Goal: Find specific page/section: Find specific page/section

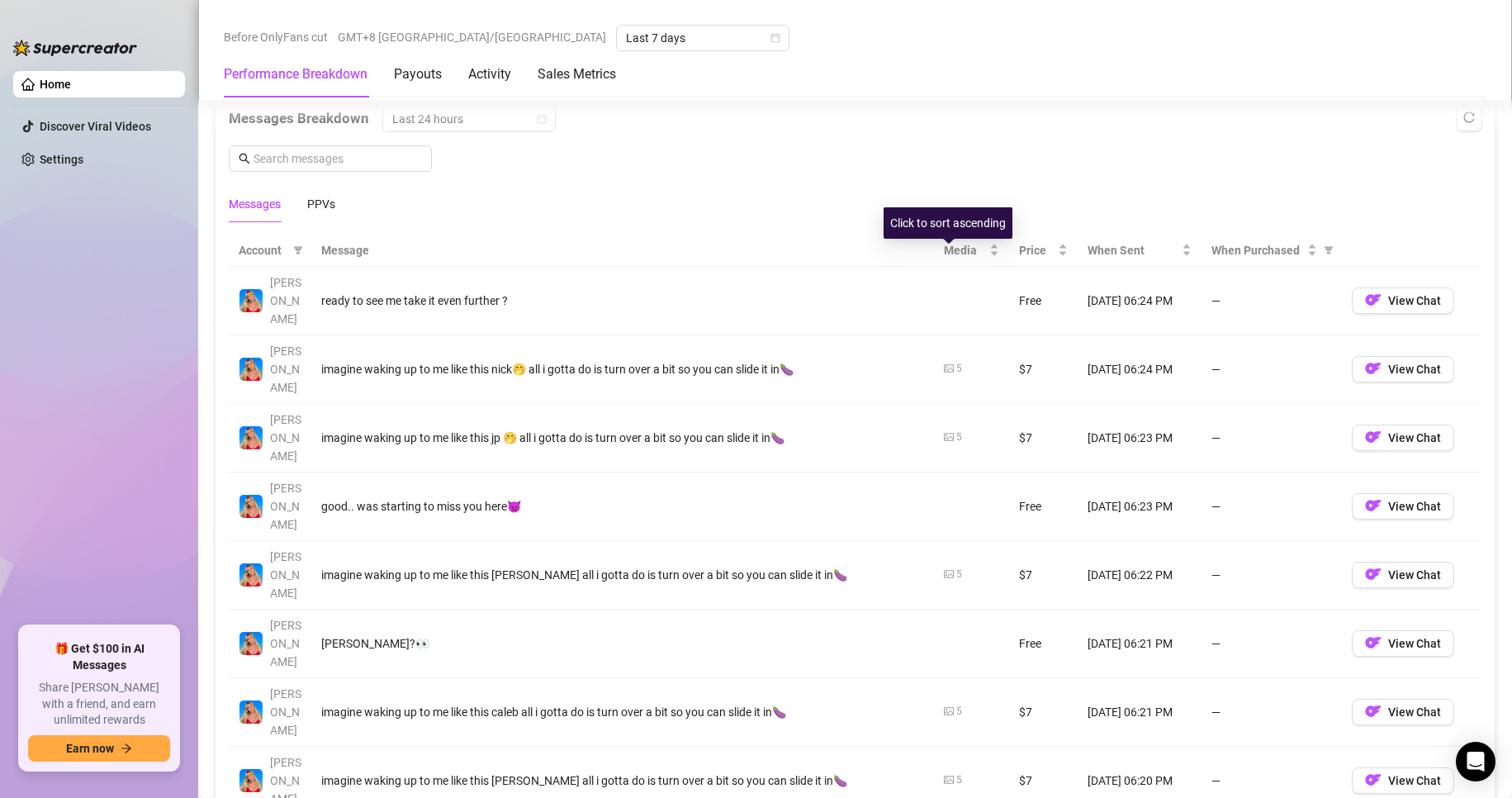
scroll to position [1487, 0]
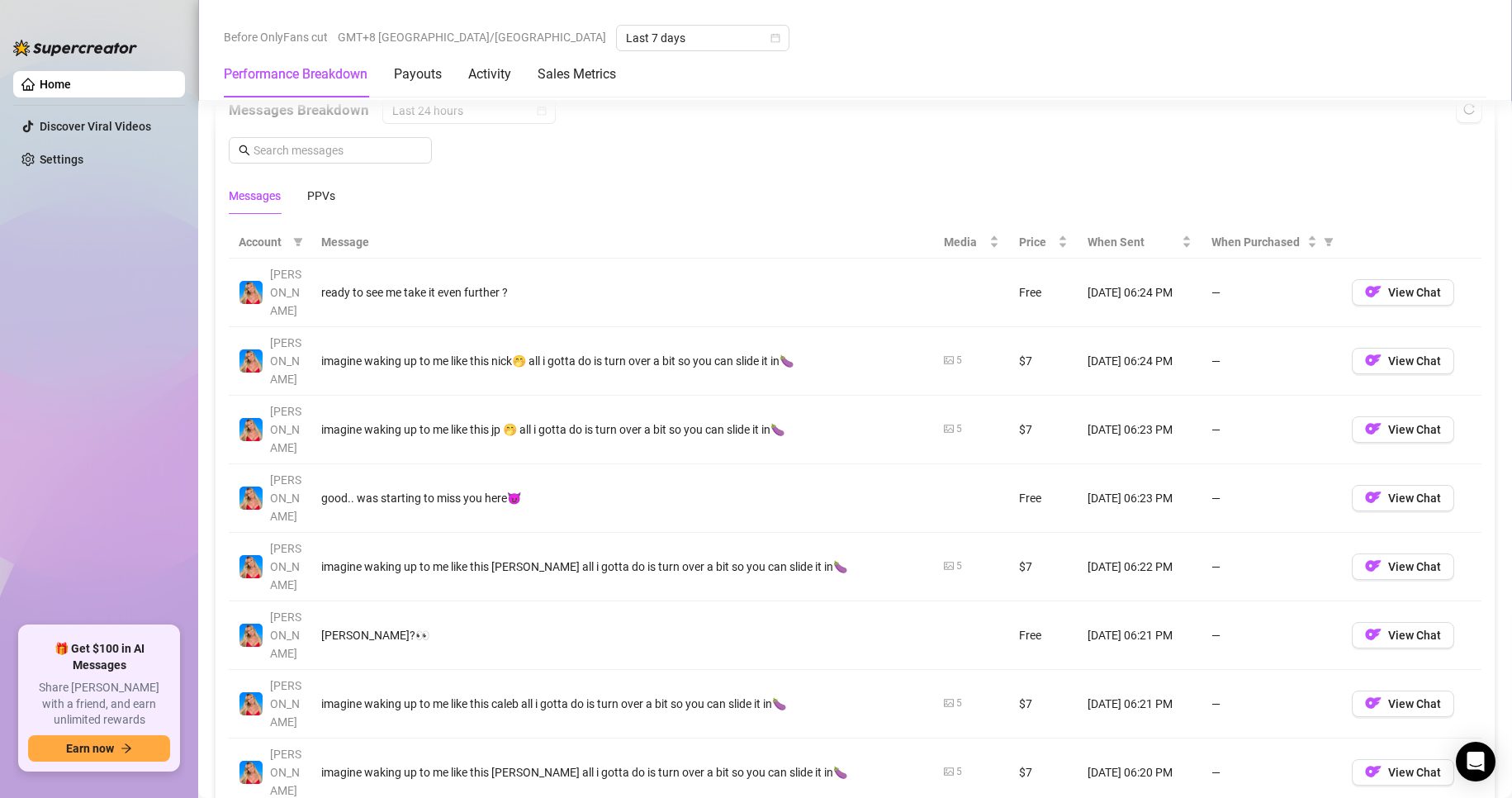
click at [333, 240] on th "Message" at bounding box center [622, 243] width 623 height 33
click at [327, 205] on div "PPVs" at bounding box center [321, 195] width 28 height 38
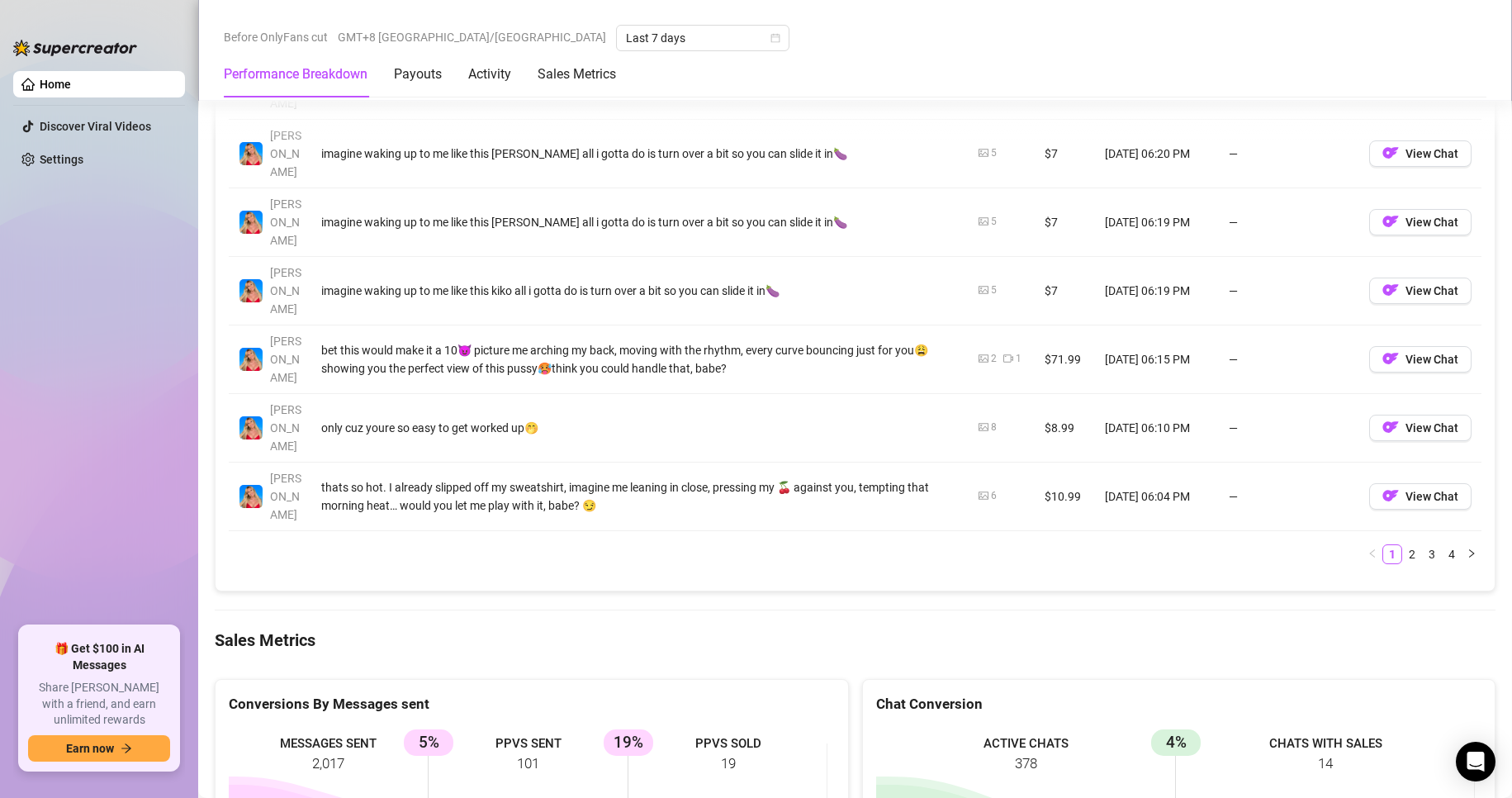
scroll to position [1983, 0]
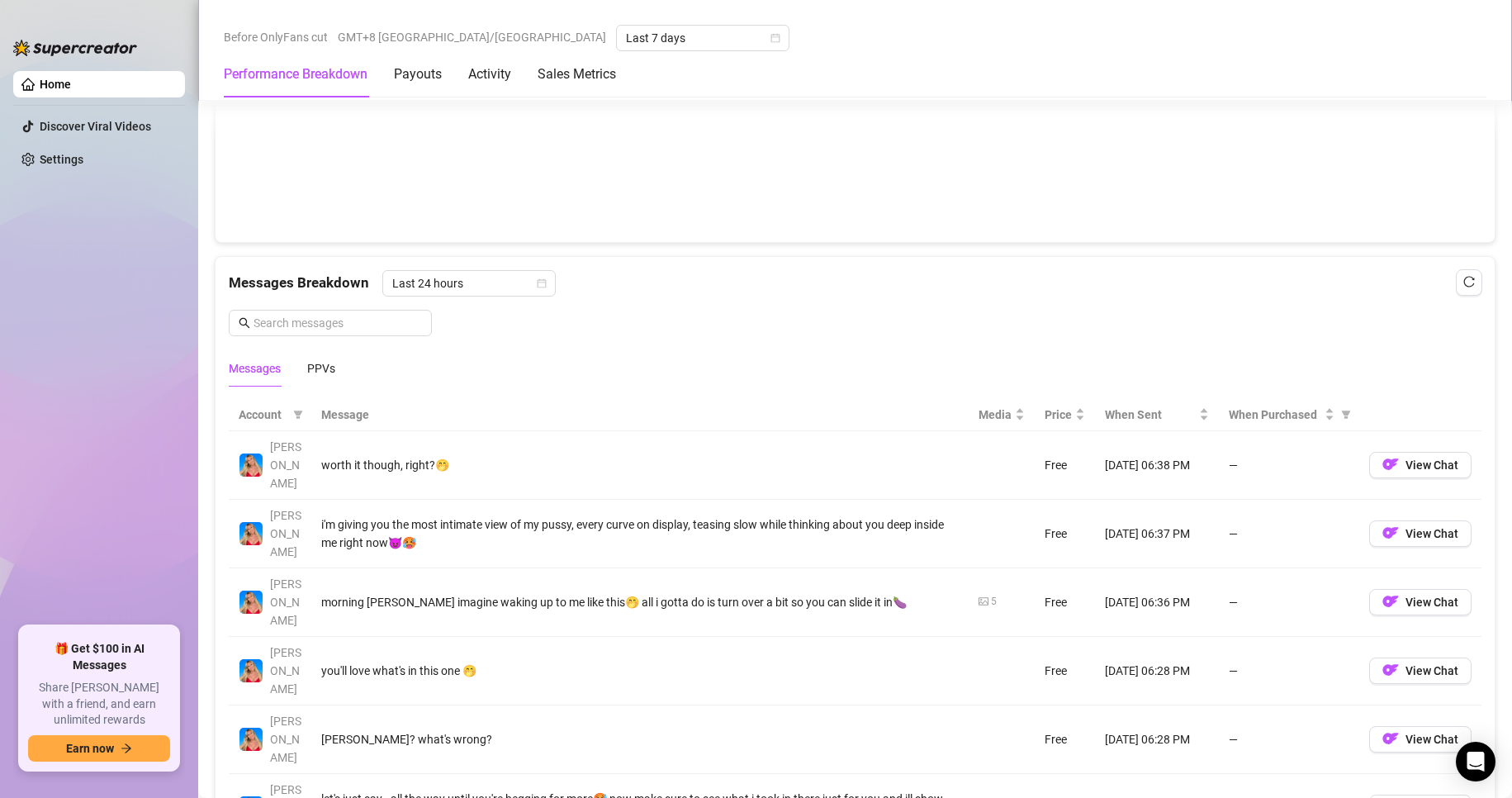
scroll to position [1487, 0]
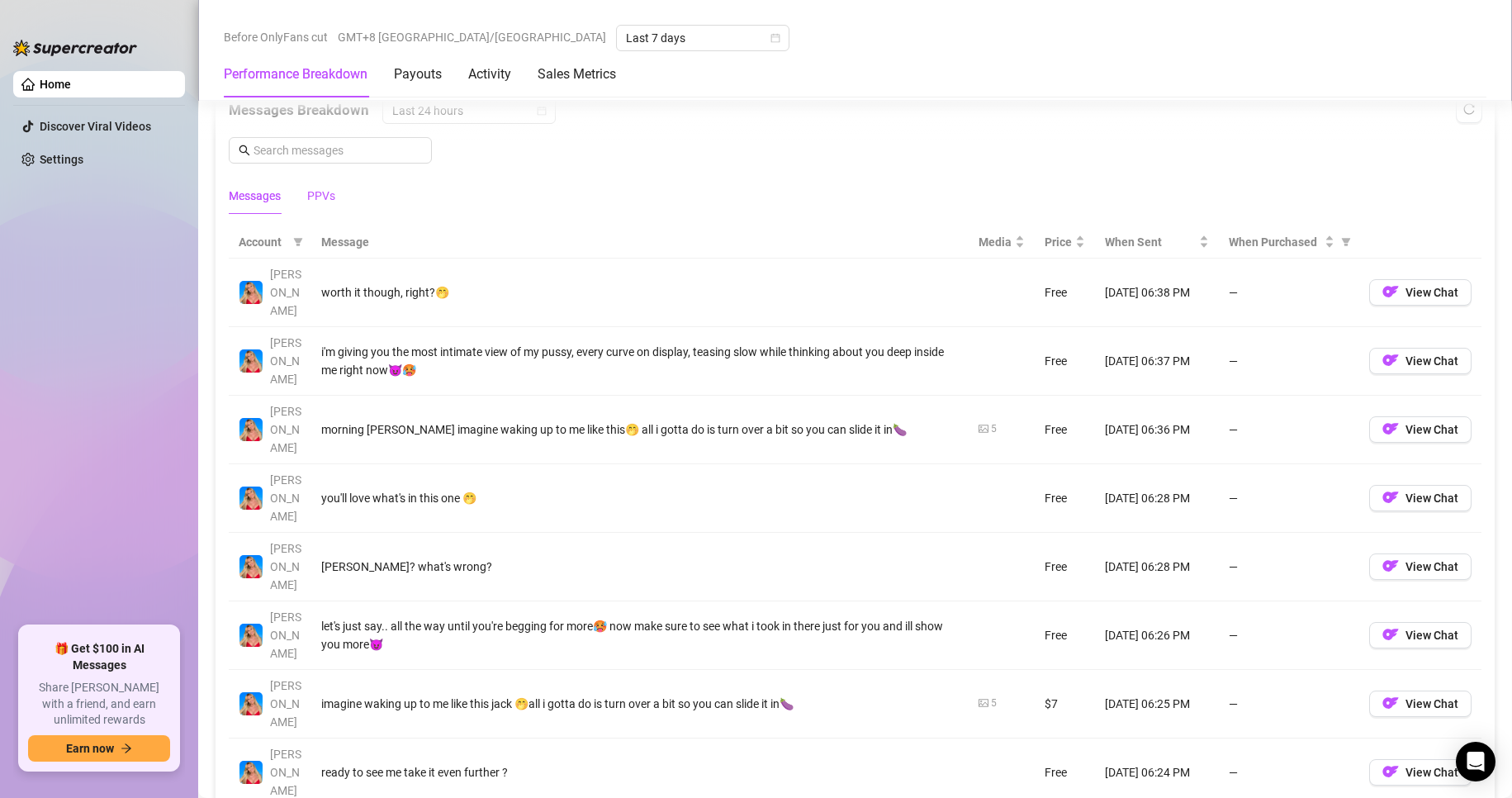
click at [312, 189] on div "PPVs" at bounding box center [321, 195] width 28 height 18
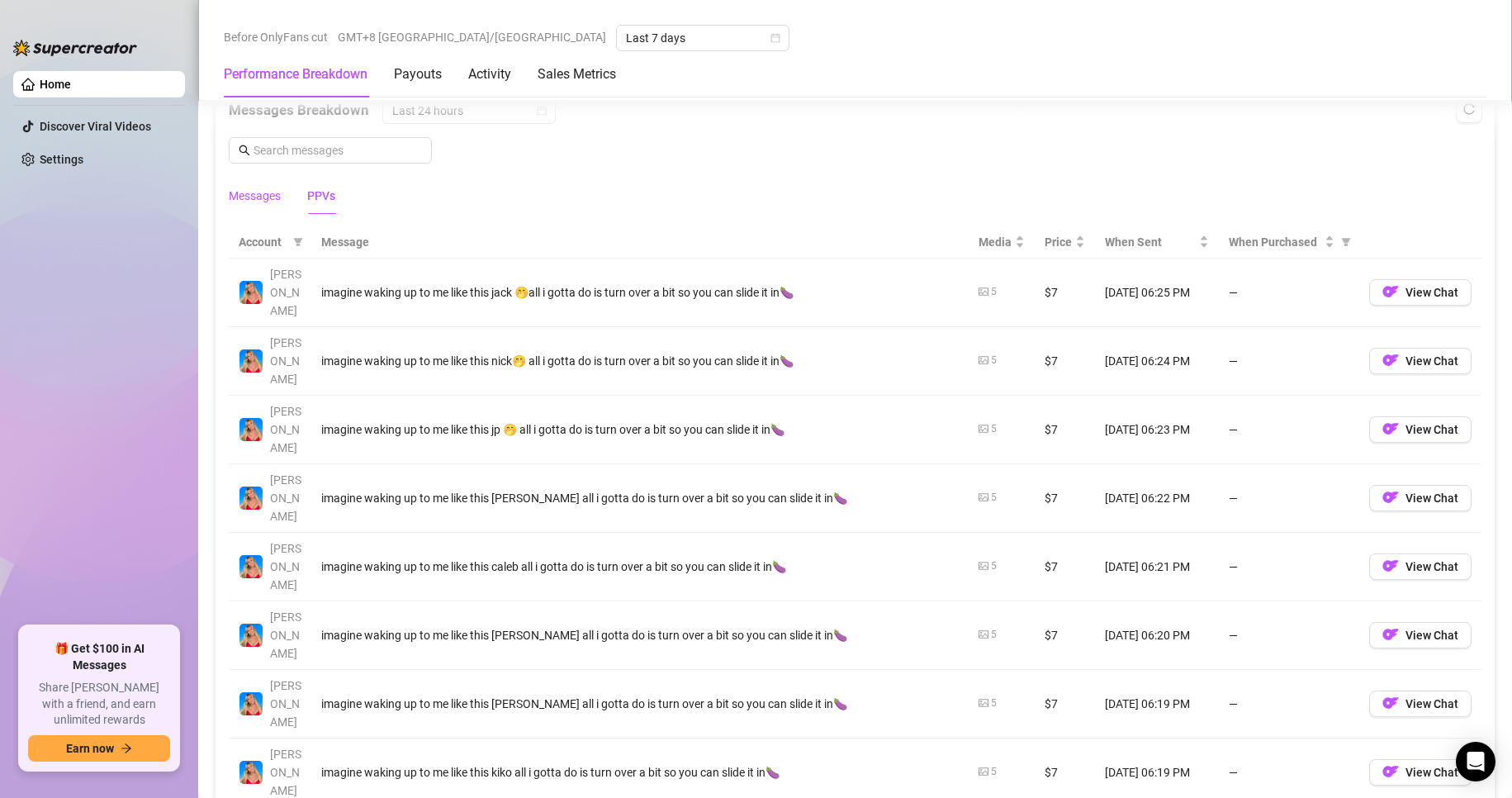
click at [271, 195] on div "Messages" at bounding box center [255, 195] width 52 height 18
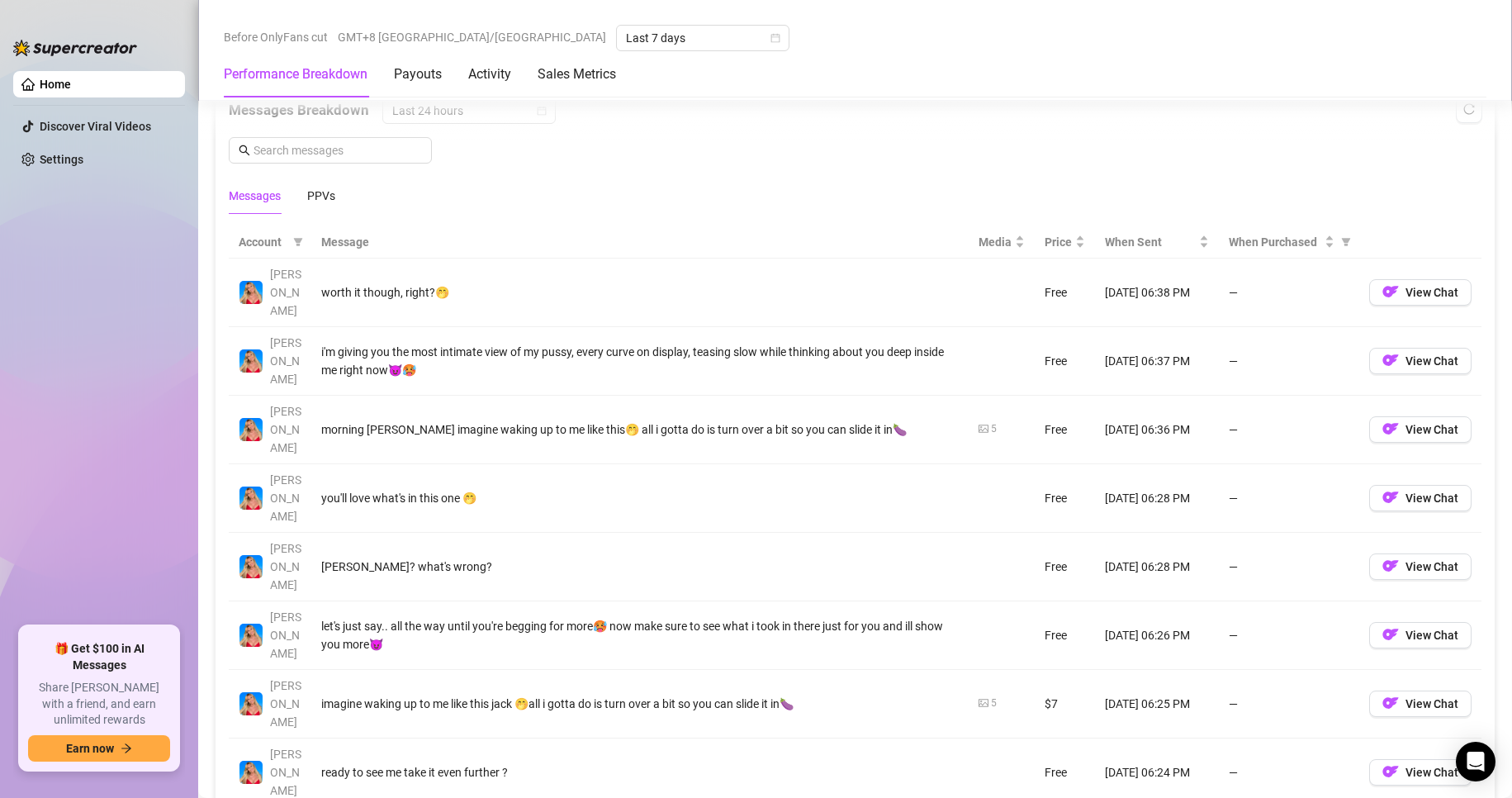
click at [297, 194] on div "Messages PPVs" at bounding box center [282, 195] width 106 height 38
click at [308, 194] on div "Messages PPVs" at bounding box center [282, 195] width 106 height 38
click at [308, 194] on div "PPVs" at bounding box center [321, 195] width 28 height 18
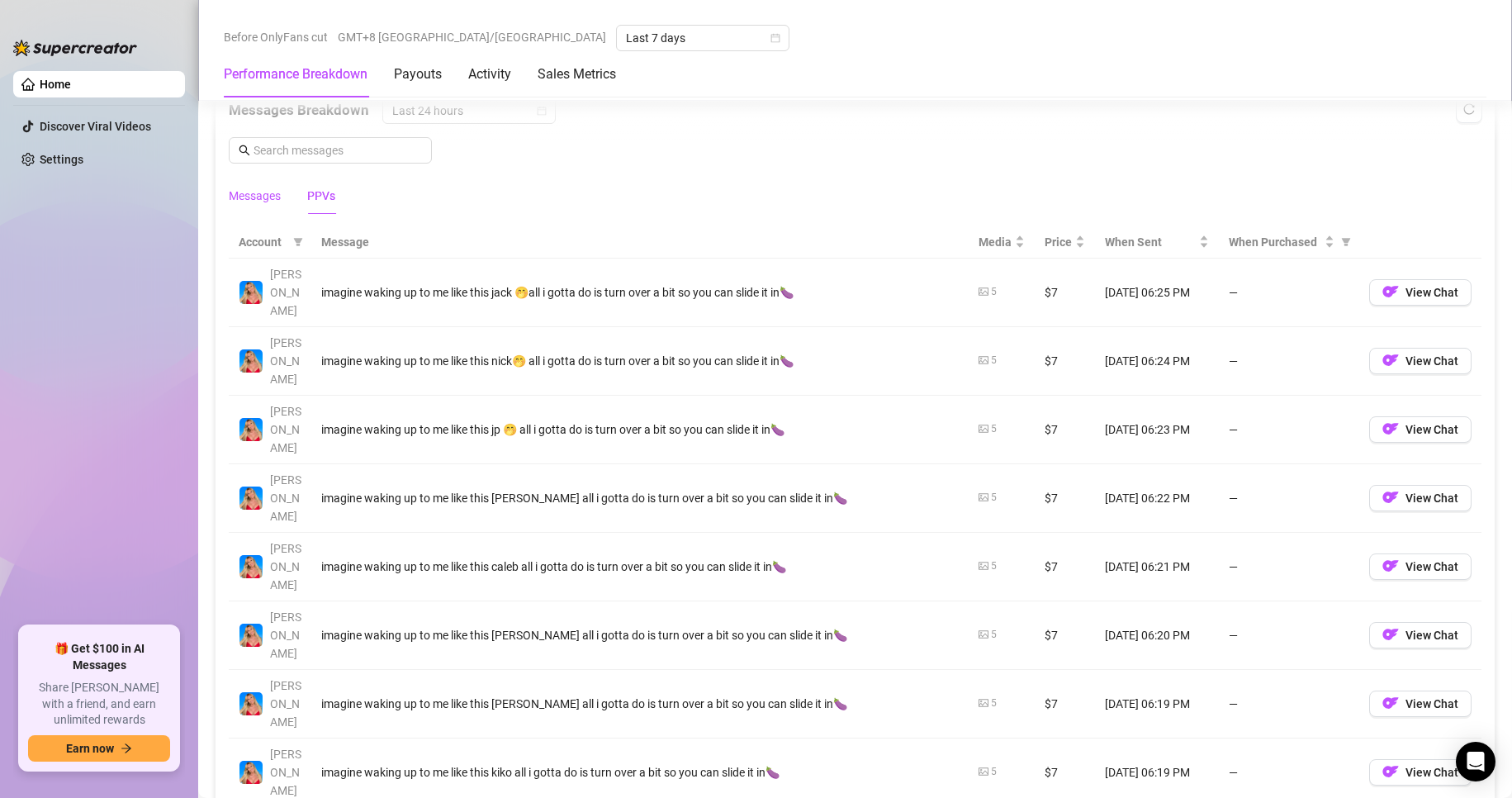
click at [281, 194] on div "Messages" at bounding box center [255, 195] width 52 height 18
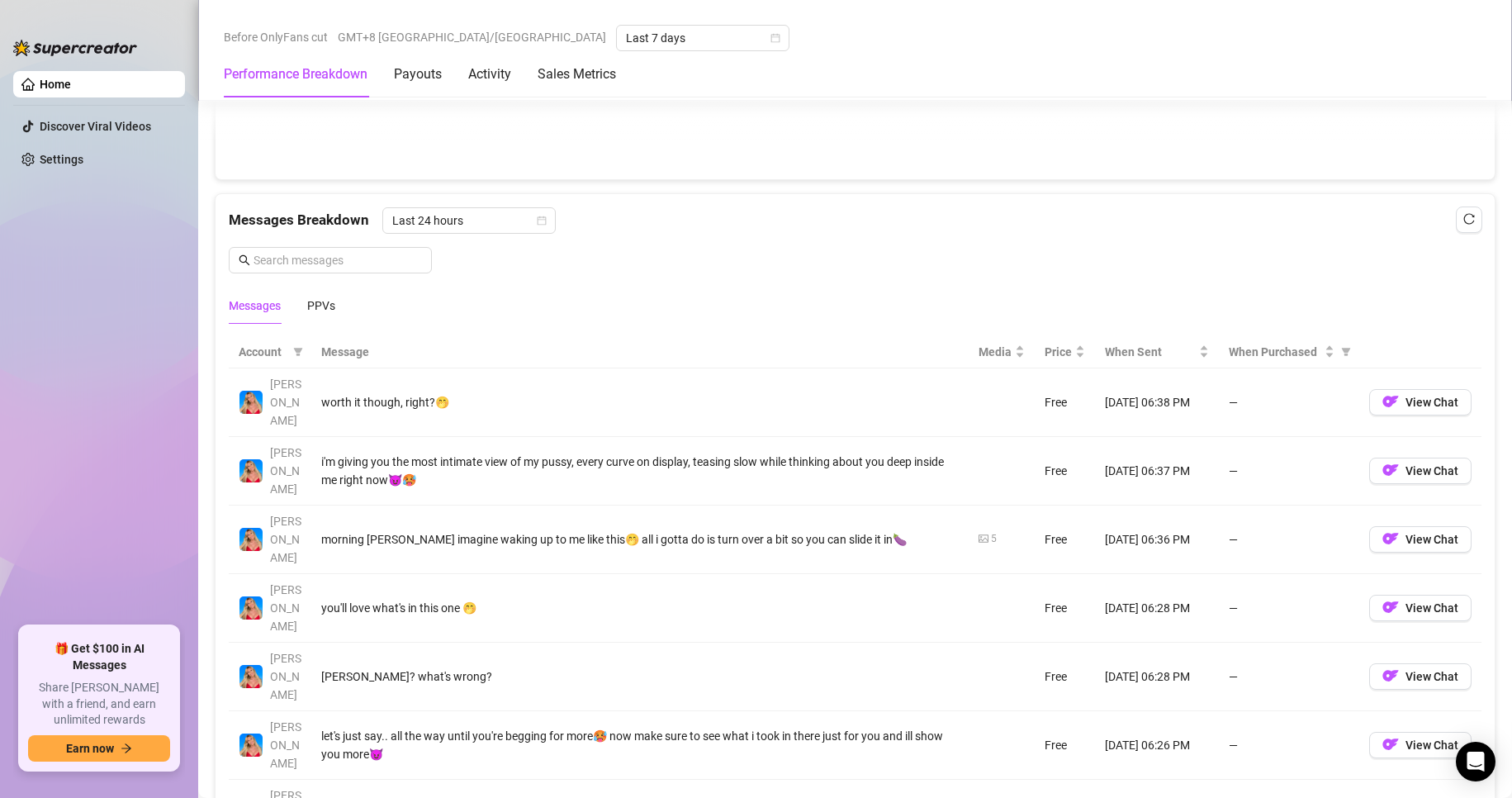
scroll to position [1239, 0]
